Goal: Navigation & Orientation: Find specific page/section

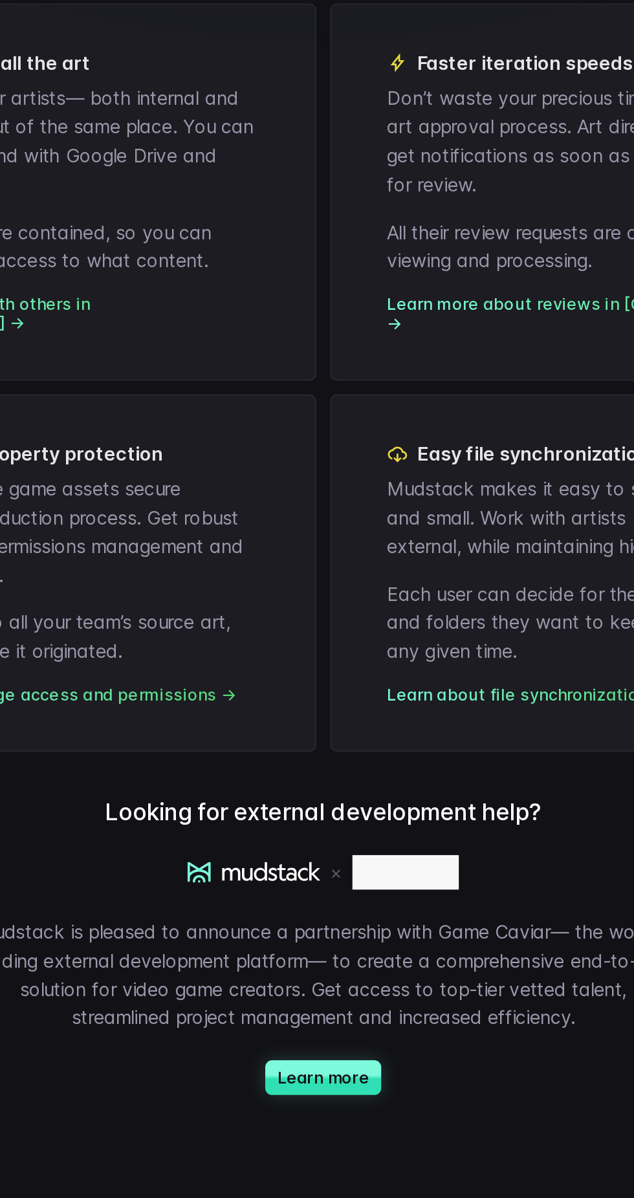
scroll to position [470, 0]
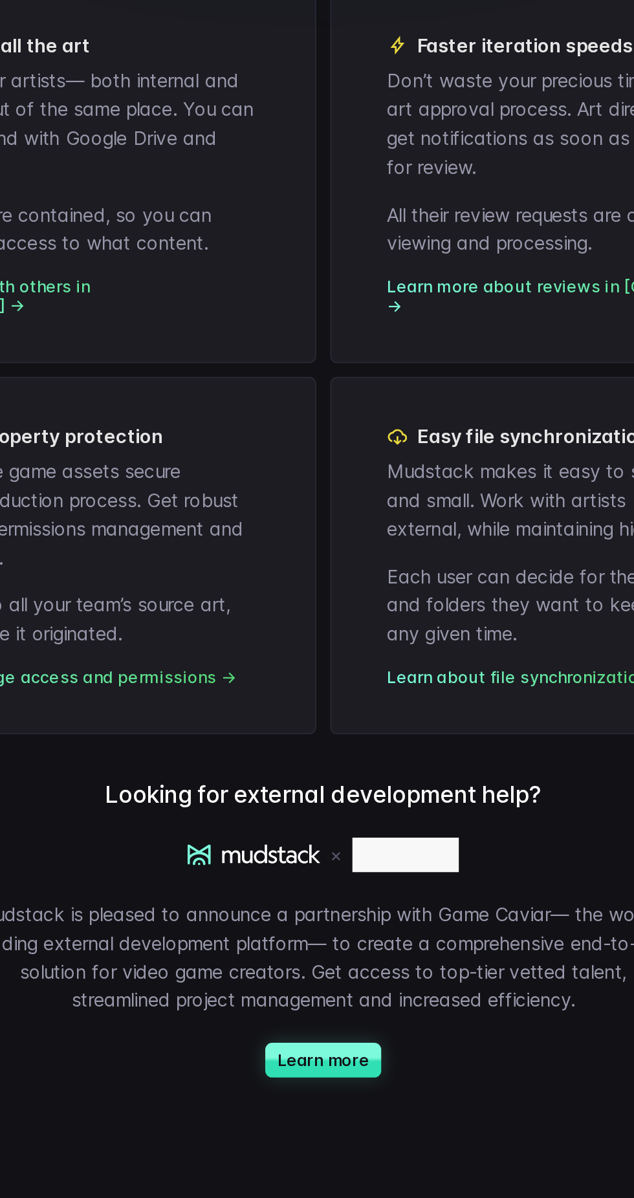
click at [244, 151] on icon at bounding box center [239, 145] width 10 height 10
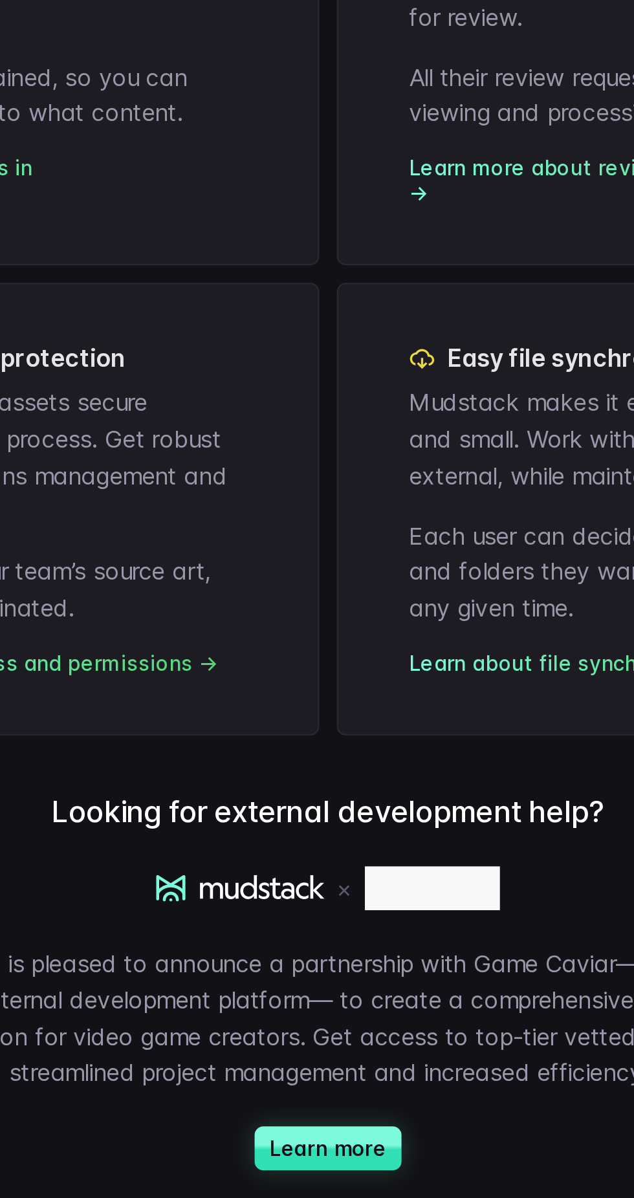
click at [241, 152] on icon at bounding box center [240, 146] width 12 height 12
